Goal: Transaction & Acquisition: Purchase product/service

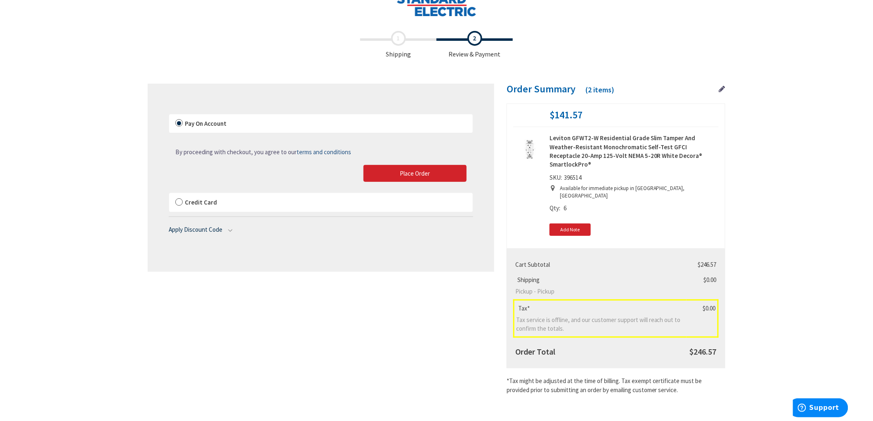
scroll to position [26, 0]
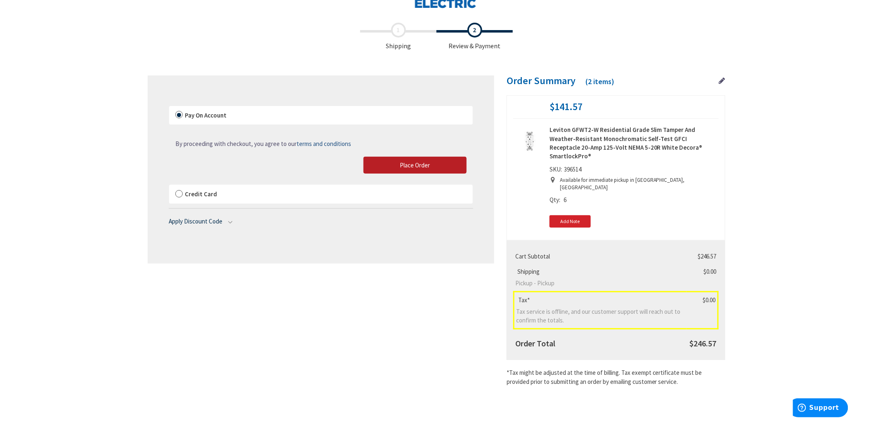
drag, startPoint x: 377, startPoint y: 162, endPoint x: 351, endPoint y: 119, distance: 50.4
click at [377, 162] on button "Place Order" at bounding box center [414, 165] width 103 height 17
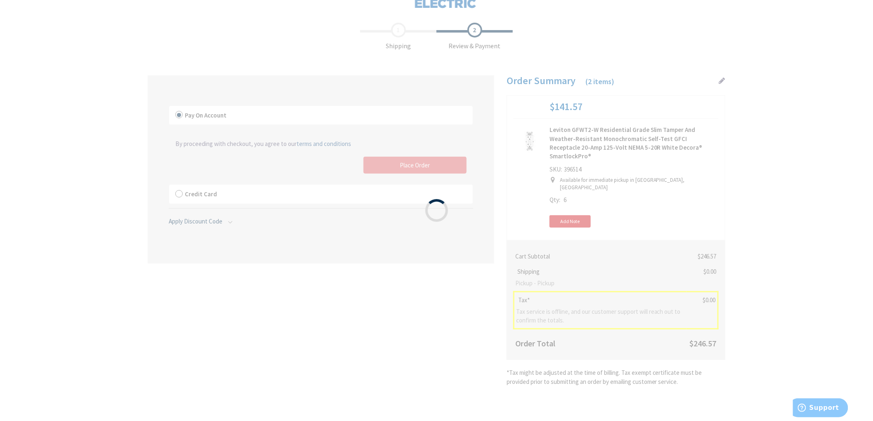
click at [95, 93] on div "Please wait..." at bounding box center [436, 210] width 873 height 421
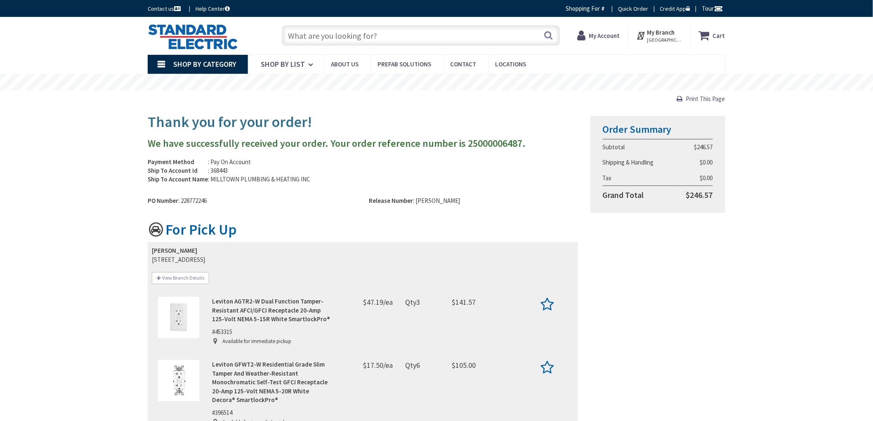
click at [91, 75] on rs-slide "Coronavirus: Our Commitment to Our Employees and Customers" at bounding box center [436, 82] width 873 height 17
type input "Acton Rd, Chelmsford, MA 01824, USA"
click at [257, 299] on strong "Leviton AGTR2-W Dual Function Tamper-Resistant AFCI/GFCI Receptacle 20-Amp 125-…" at bounding box center [271, 310] width 118 height 26
click at [174, 314] on img at bounding box center [178, 317] width 41 height 41
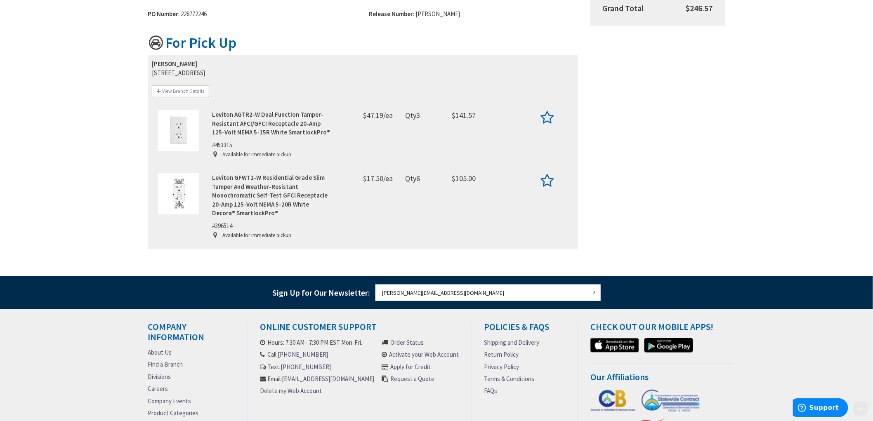
scroll to position [229, 0]
